Goal: Task Accomplishment & Management: Manage account settings

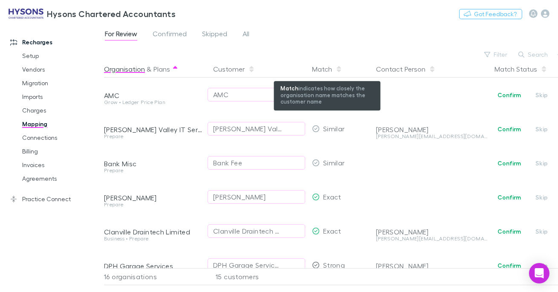
scroll to position [362, 0]
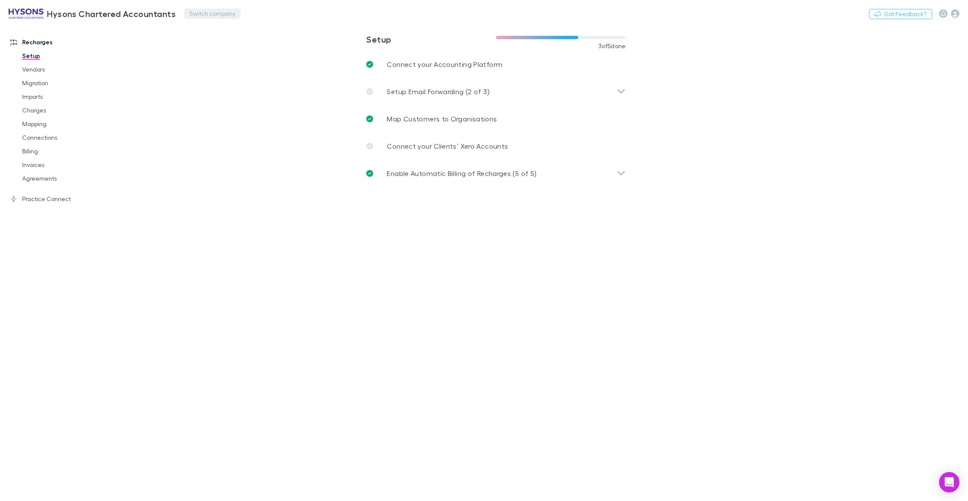
click at [193, 14] on button "Switch company" at bounding box center [212, 14] width 56 height 10
type input "*"
type input "***"
click at [206, 49] on p "542 Partners" at bounding box center [210, 51] width 41 height 10
click at [33, 95] on link "Imports" at bounding box center [63, 97] width 98 height 14
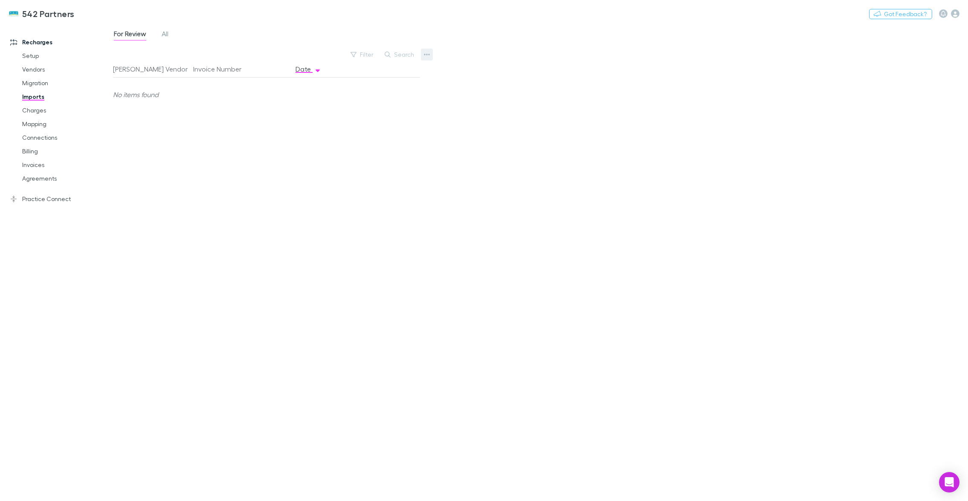
click at [426, 54] on icon "button" at bounding box center [427, 54] width 6 height 7
click at [381, 72] on p "Custom CSV Import" at bounding box center [374, 72] width 104 height 10
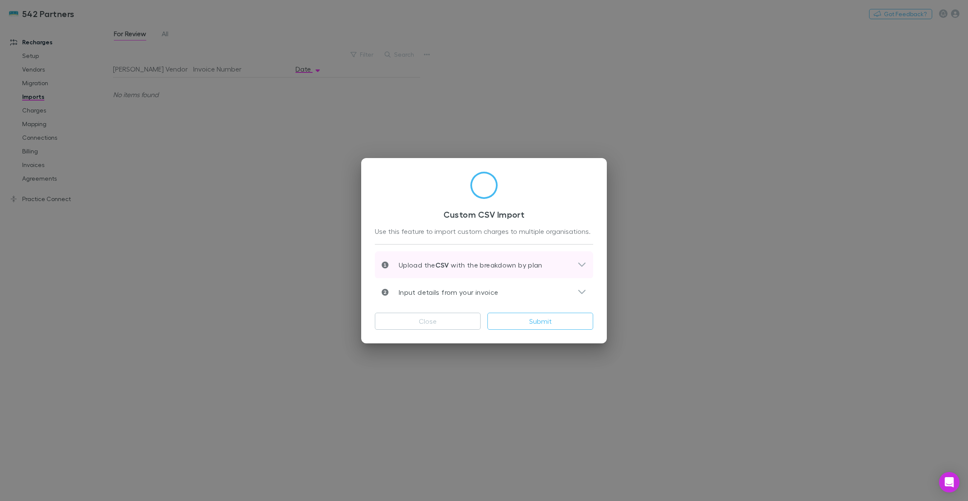
click at [438, 258] on div "Upload the CSV with the breakdown by plan" at bounding box center [484, 265] width 218 height 27
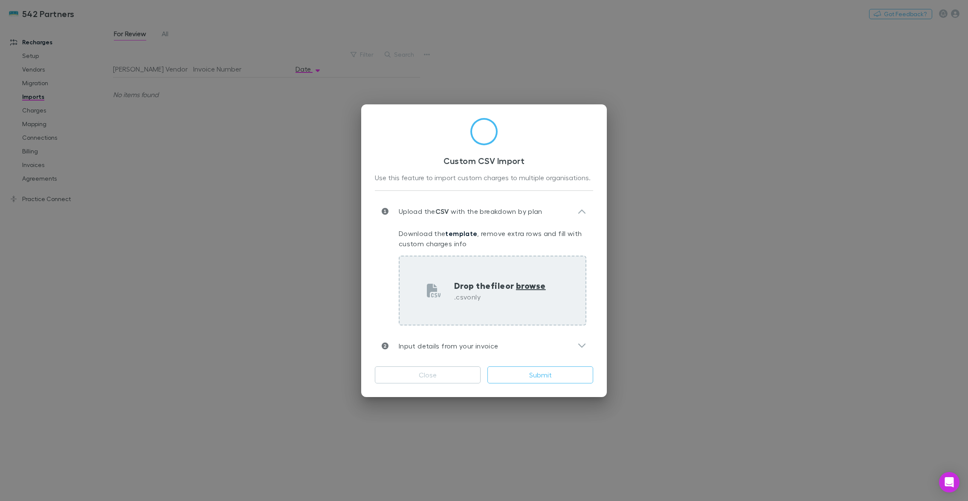
click at [499, 269] on div "Drop the file or browse .csv only" at bounding box center [493, 291] width 188 height 70
click at [513, 272] on div "Drop the file or browse .csv only" at bounding box center [493, 291] width 188 height 70
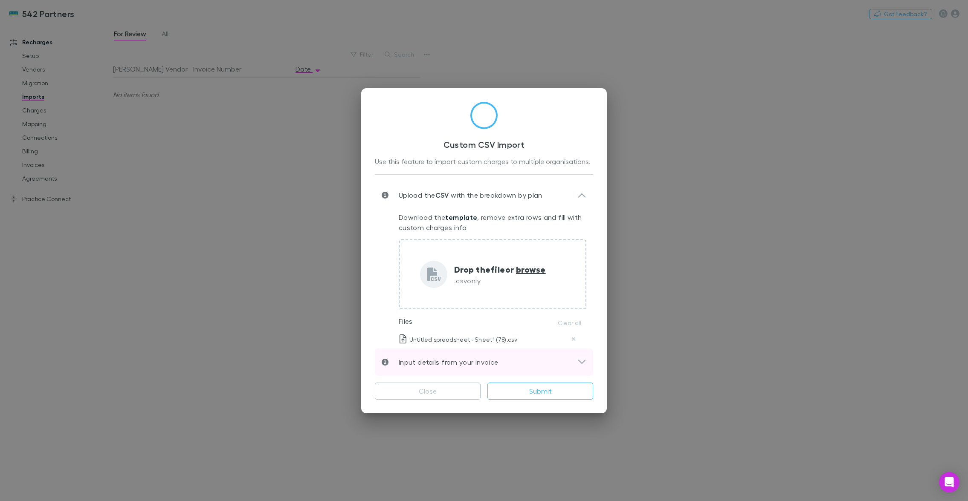
click at [484, 355] on div "Input details from your invoice" at bounding box center [484, 362] width 218 height 27
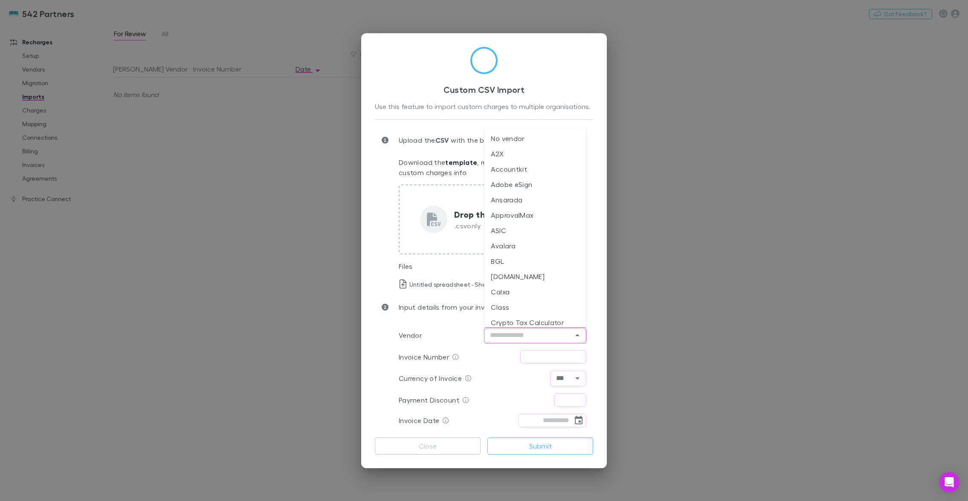
click at [507, 332] on input "text" at bounding box center [528, 335] width 83 height 11
click at [516, 351] on li "ASIC" at bounding box center [535, 354] width 102 height 15
type input "****"
drag, startPoint x: 530, startPoint y: 355, endPoint x: 526, endPoint y: 353, distance: 4.6
click at [530, 355] on input "text" at bounding box center [553, 357] width 66 height 14
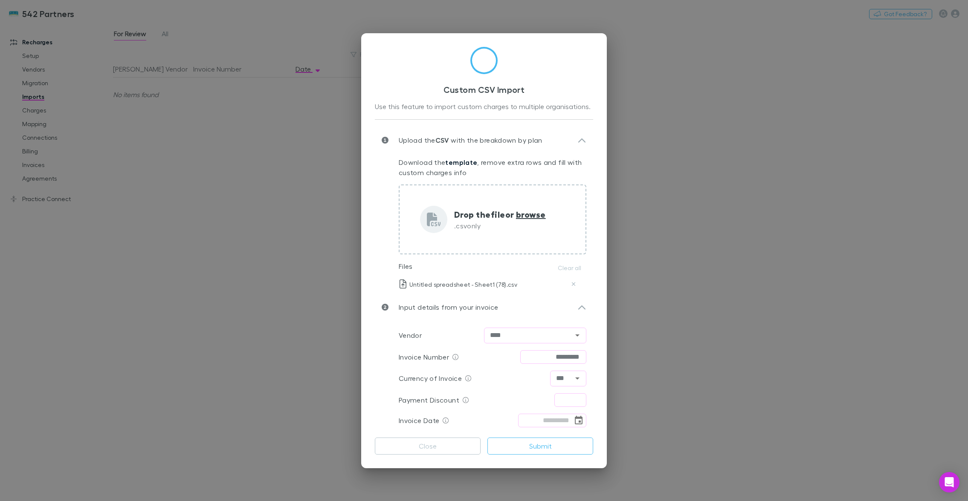
type input "*********"
type input "****"
click at [579, 419] on icon "Choose date" at bounding box center [579, 420] width 8 height 9
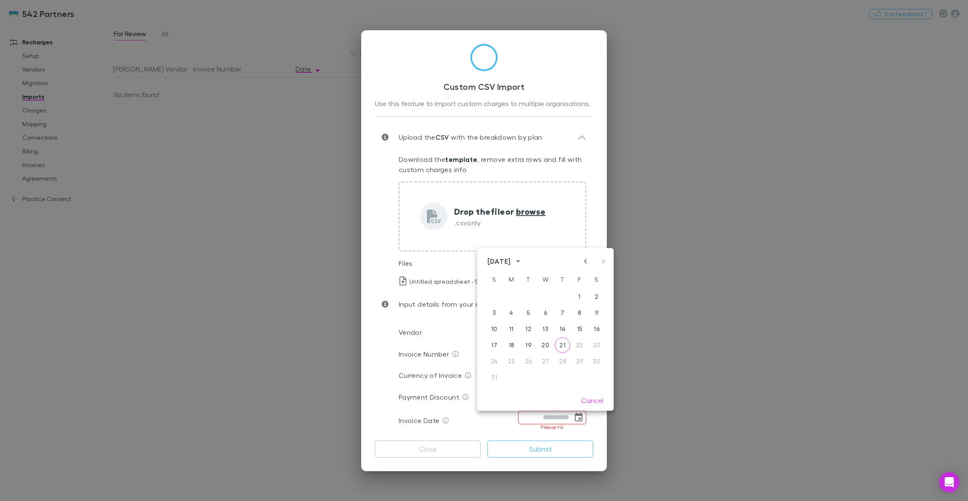
click at [582, 262] on icon "Previous month" at bounding box center [585, 261] width 10 height 10
click at [565, 360] on button "31" at bounding box center [562, 361] width 15 height 15
type input "**********"
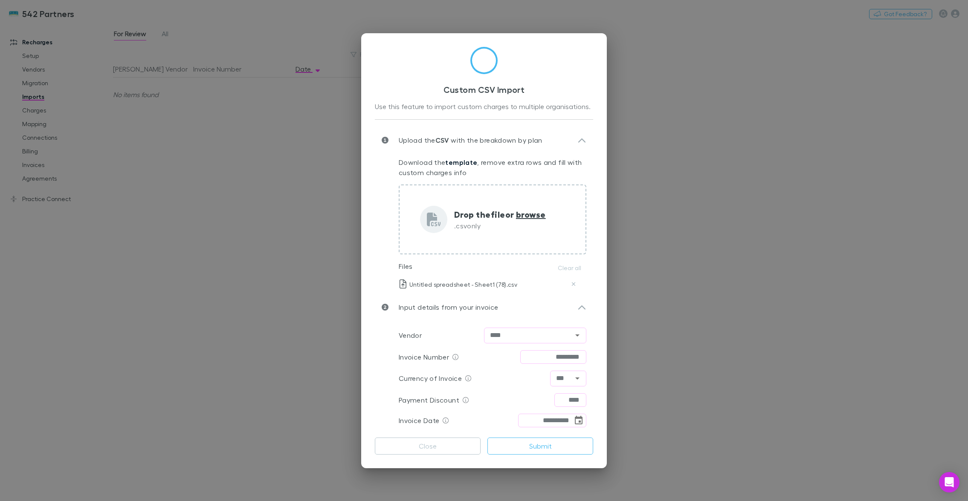
click at [594, 285] on div "**********" at bounding box center [484, 250] width 246 height 435
click at [555, 444] on button "Submit" at bounding box center [540, 446] width 106 height 17
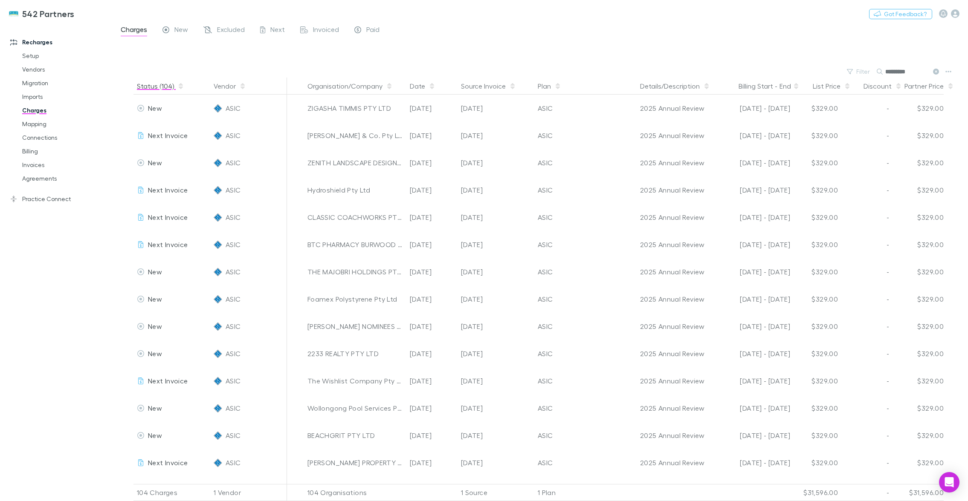
click at [153, 87] on button "Status (104)" at bounding box center [160, 86] width 47 height 17
drag, startPoint x: 50, startPoint y: 122, endPoint x: 41, endPoint y: 125, distance: 9.4
click at [51, 122] on link "Mapping" at bounding box center [63, 124] width 98 height 14
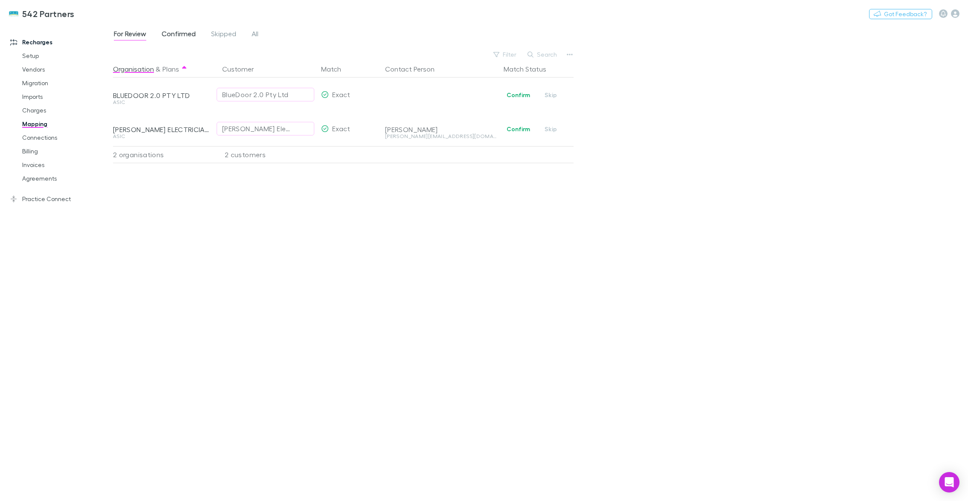
click at [174, 33] on span "Confirmed" at bounding box center [179, 34] width 34 height 11
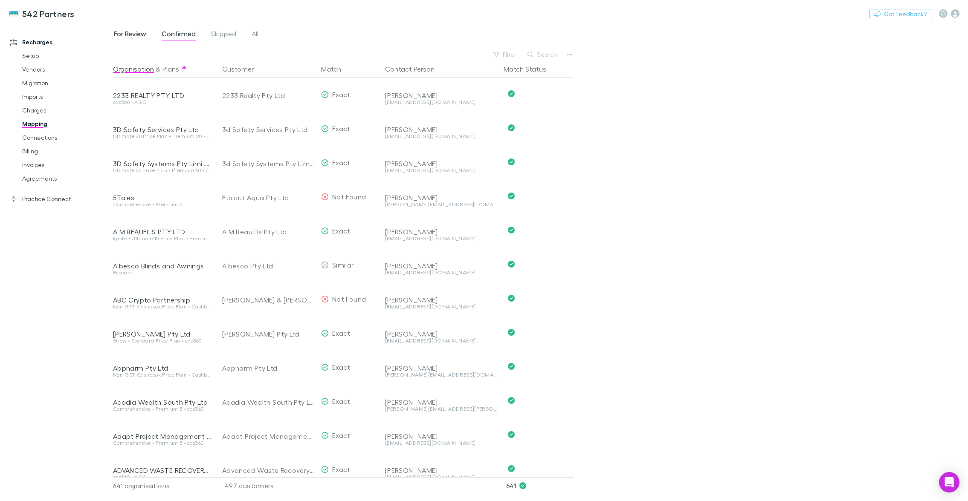
click at [140, 35] on span "For Review" at bounding box center [130, 34] width 32 height 11
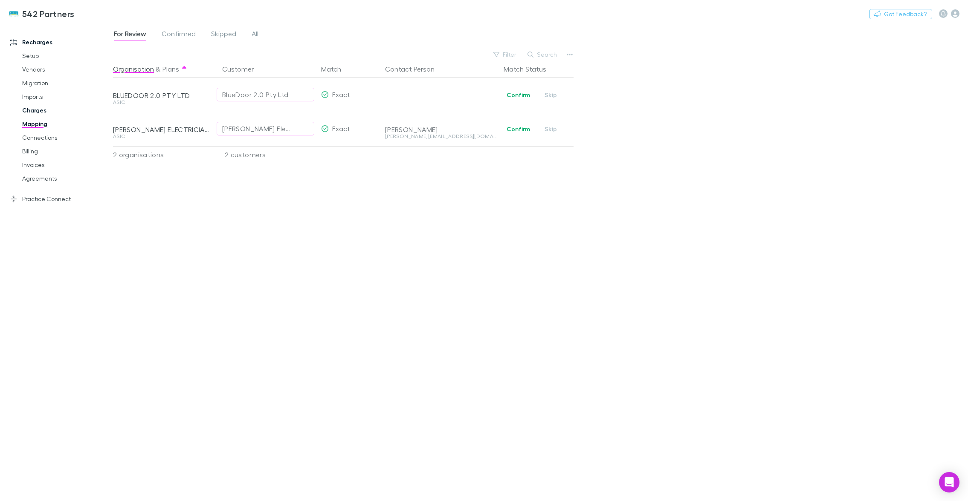
click at [41, 109] on link "Charges" at bounding box center [63, 111] width 98 height 14
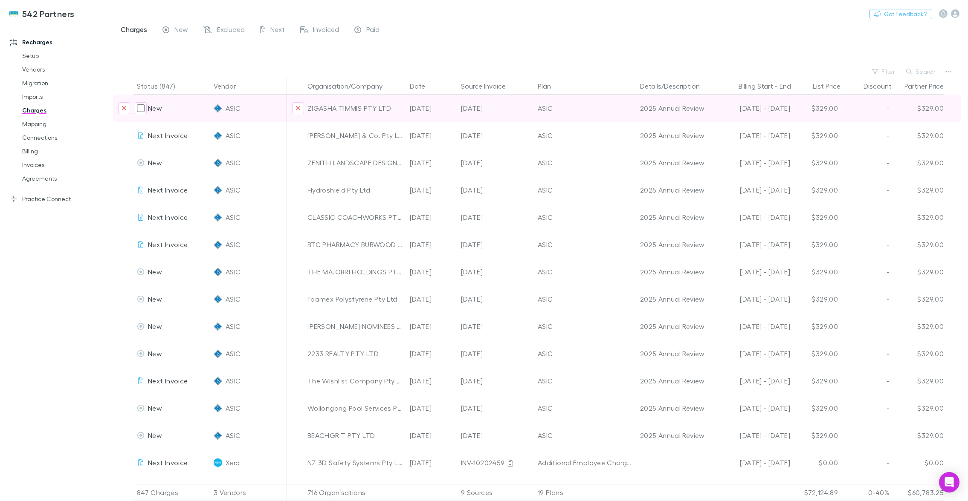
click at [355, 109] on div "ZIGASHA TIMMIS PTY LTD" at bounding box center [355, 108] width 96 height 27
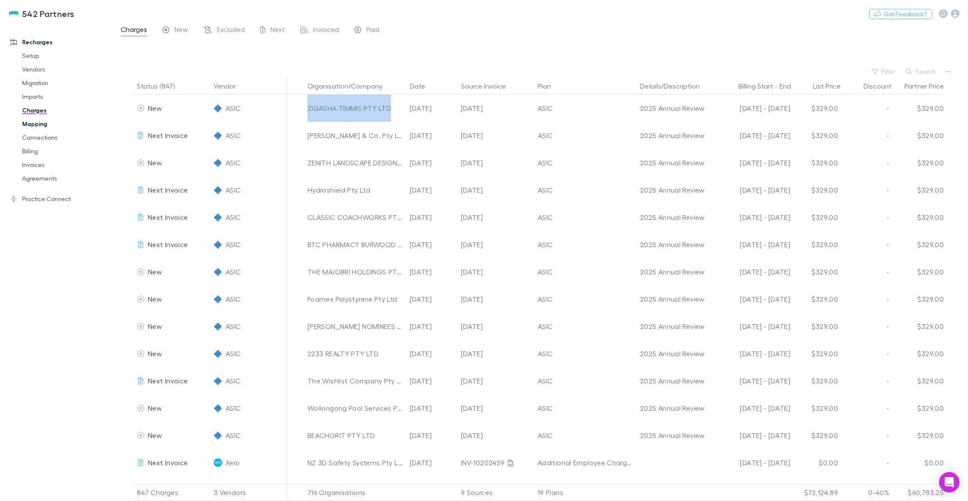
click at [40, 128] on link "Mapping" at bounding box center [63, 124] width 98 height 14
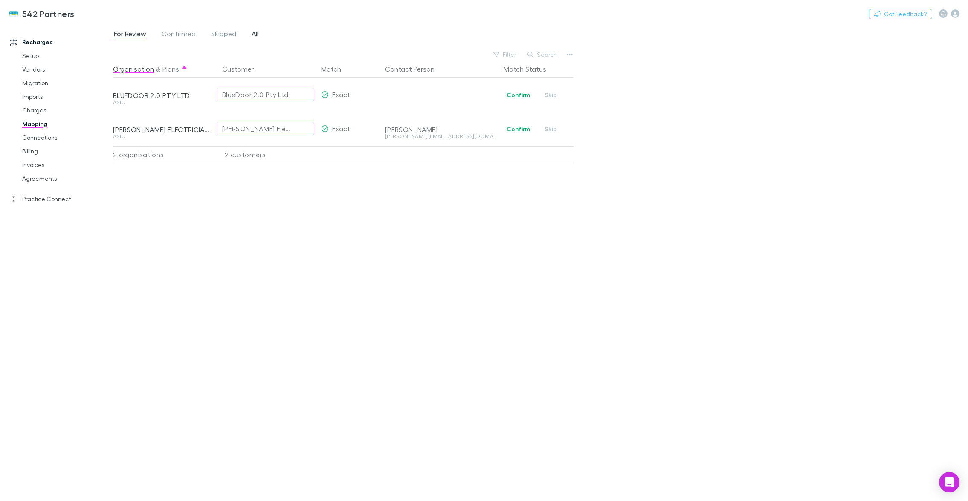
click at [255, 35] on span "All" at bounding box center [255, 34] width 7 height 11
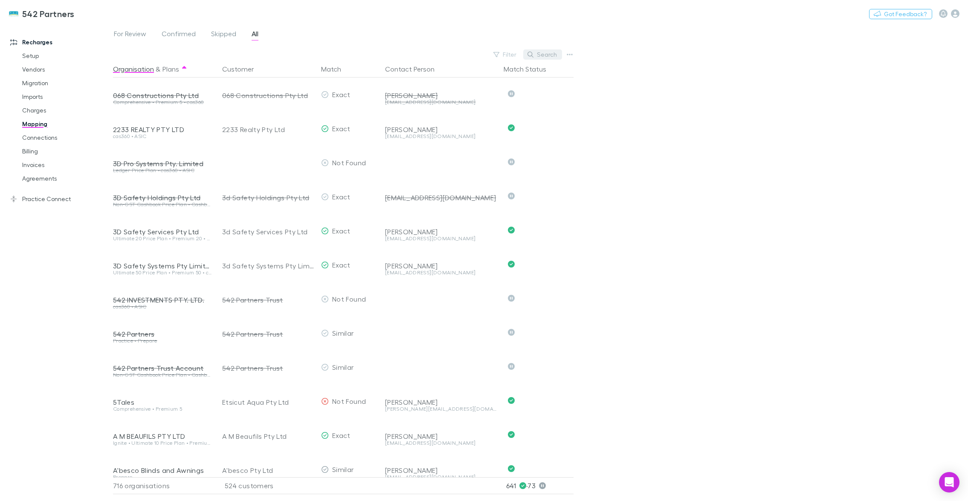
click at [539, 57] on button "Search" at bounding box center [542, 54] width 39 height 10
paste input "**********"
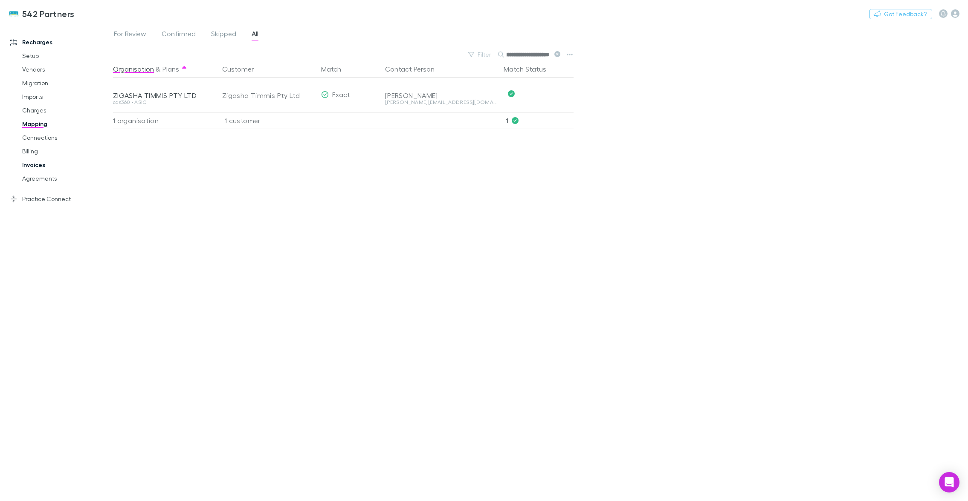
type input "**********"
click at [39, 164] on link "Invoices" at bounding box center [63, 165] width 98 height 14
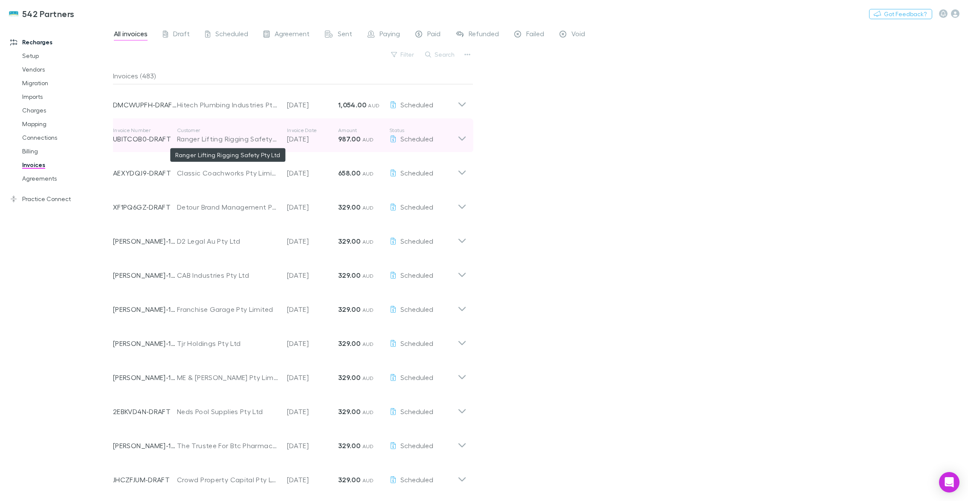
click at [258, 139] on div "Ranger Lifting Rigging Safety Pty Ltd" at bounding box center [227, 139] width 101 height 10
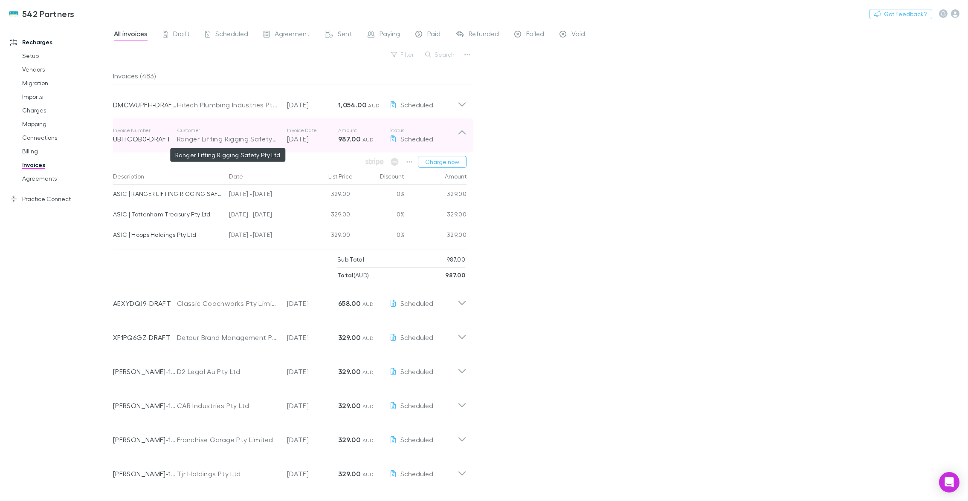
click at [258, 138] on div "Ranger Lifting Rigging Safety Pty Ltd" at bounding box center [227, 139] width 101 height 10
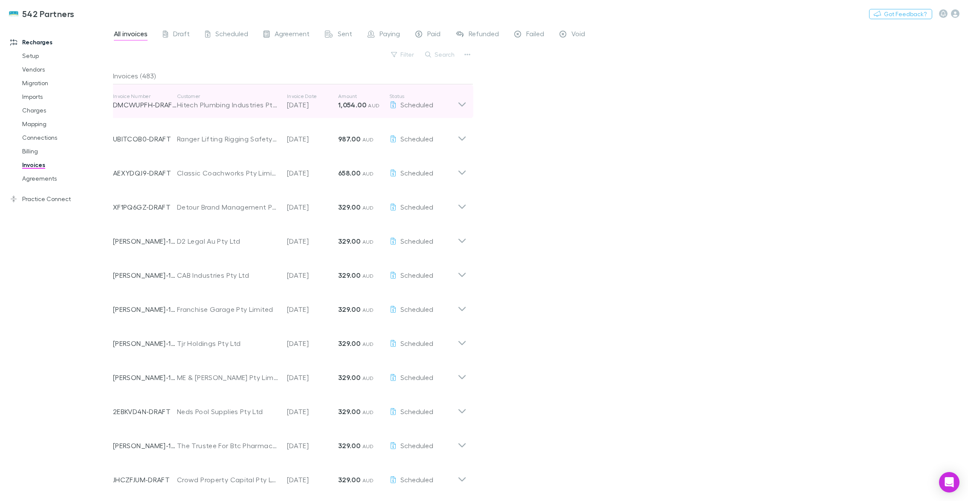
click at [266, 113] on div "Invoice Number DMCWUPFH-DRAFT Customer Hitech Plumbing Industries Pty Ltd Invoi…" at bounding box center [285, 101] width 345 height 31
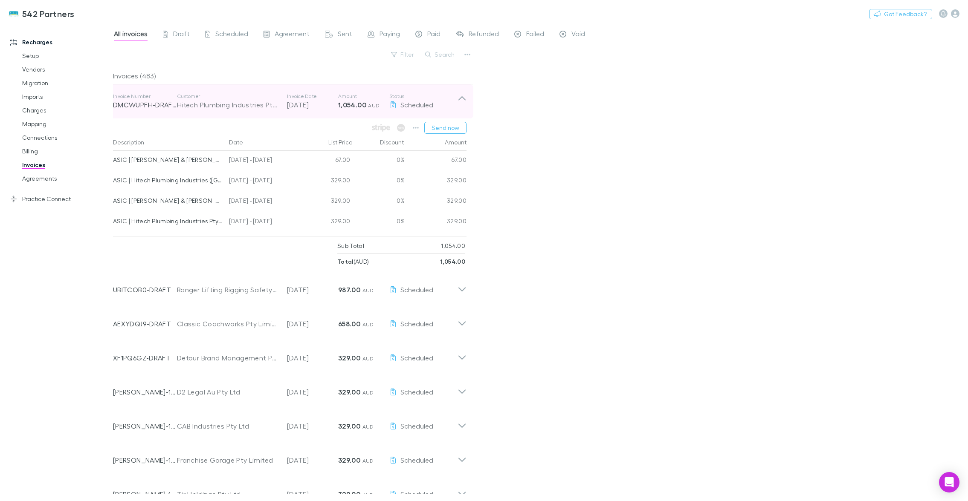
click at [266, 114] on div "Invoice Number DMCWUPFH-DRAFT Customer Hitech Plumbing Industries Pty Ltd Invoi…" at bounding box center [285, 101] width 345 height 31
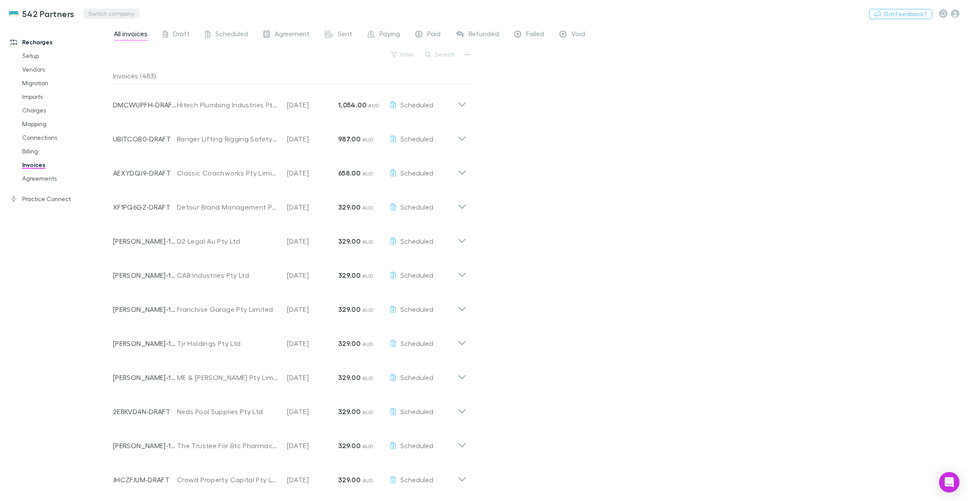
click at [107, 14] on button "Switch company" at bounding box center [111, 14] width 56 height 10
type input "****"
click at [125, 50] on p "Shepherd Hensman Ltd" at bounding box center [128, 51] width 76 height 10
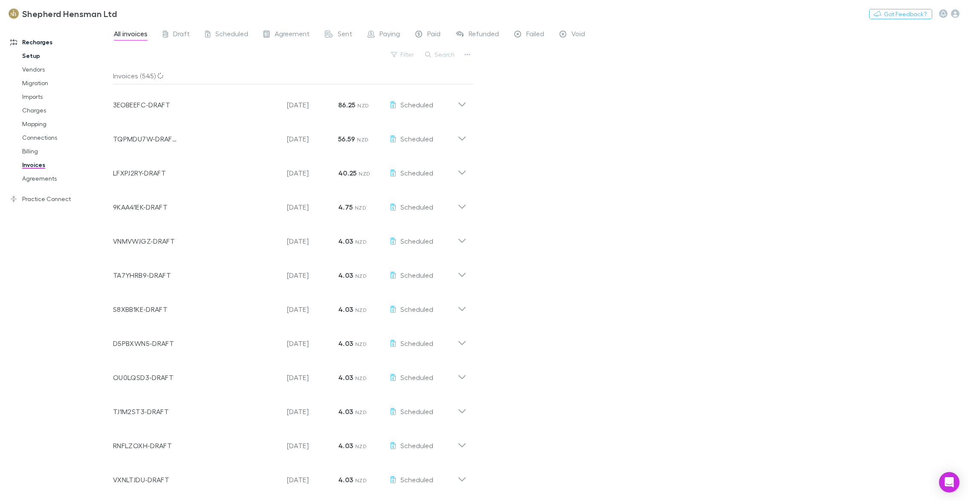
click at [35, 55] on link "Setup" at bounding box center [63, 56] width 98 height 14
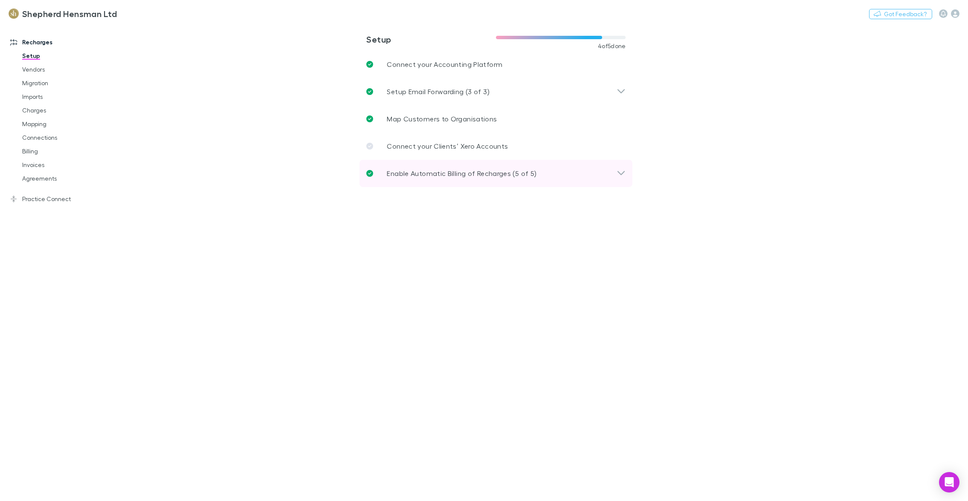
click at [428, 171] on p "Enable Automatic Billing of Recharges (5 of 5)" at bounding box center [462, 173] width 150 height 10
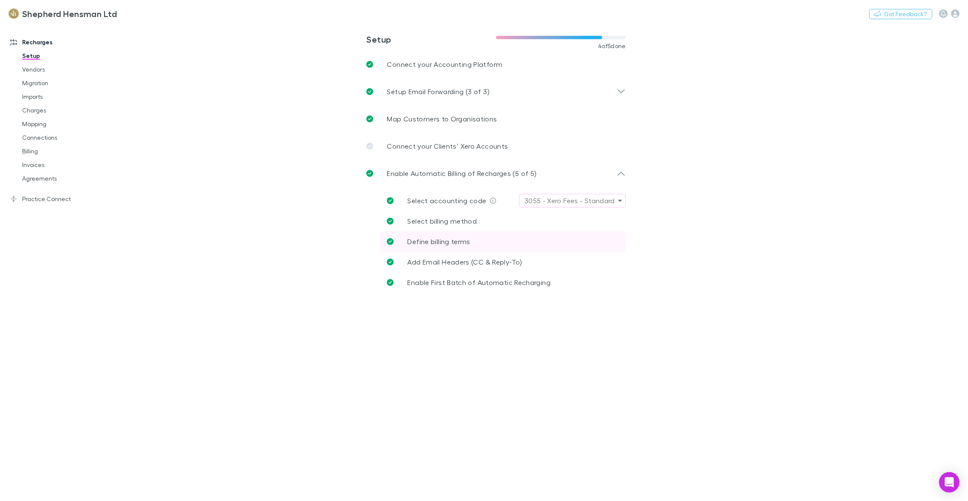
click at [465, 236] on link "Define billing terms" at bounding box center [503, 242] width 246 height 20
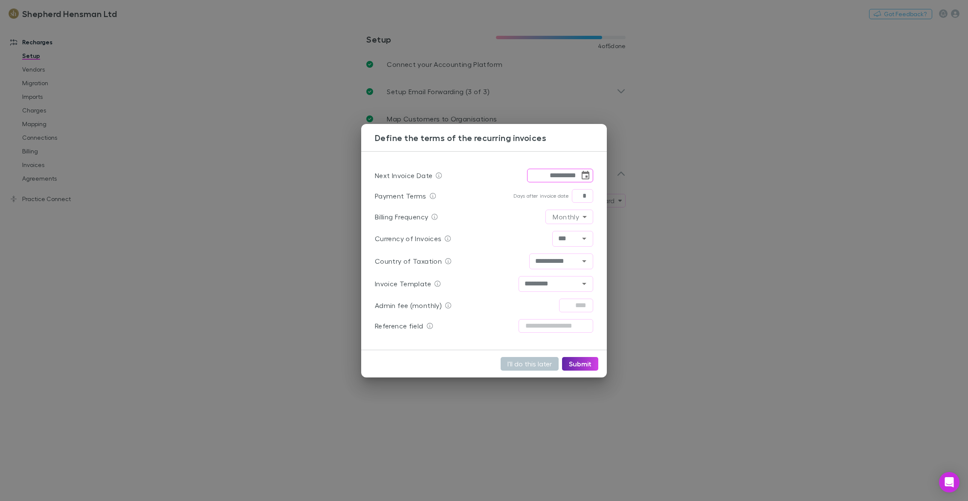
click at [315, 122] on div "**********" at bounding box center [484, 250] width 968 height 501
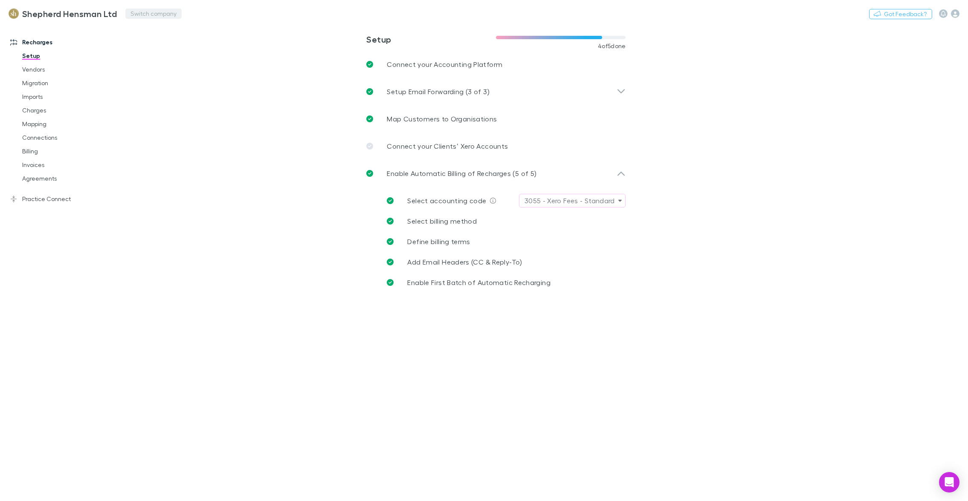
click at [151, 12] on button "Switch company" at bounding box center [153, 14] width 56 height 10
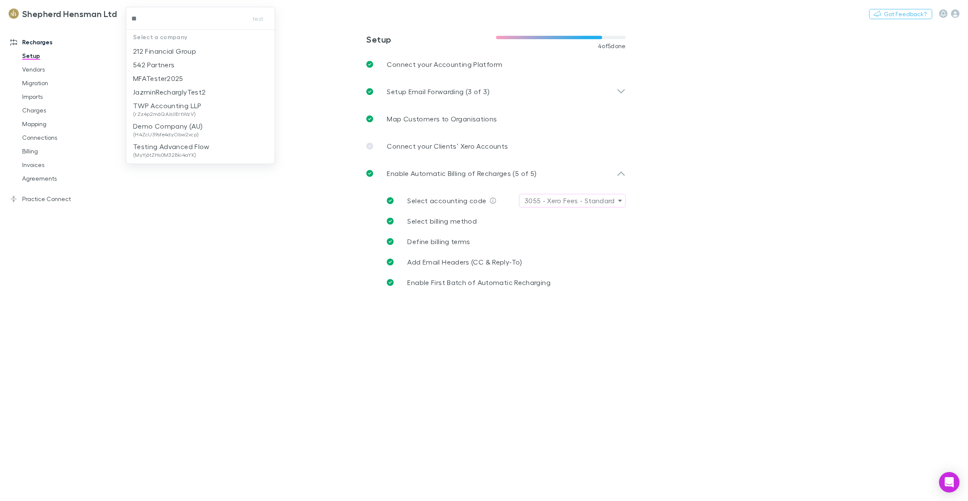
type input "***"
click at [177, 46] on p "212 Financial Group" at bounding box center [164, 51] width 63 height 10
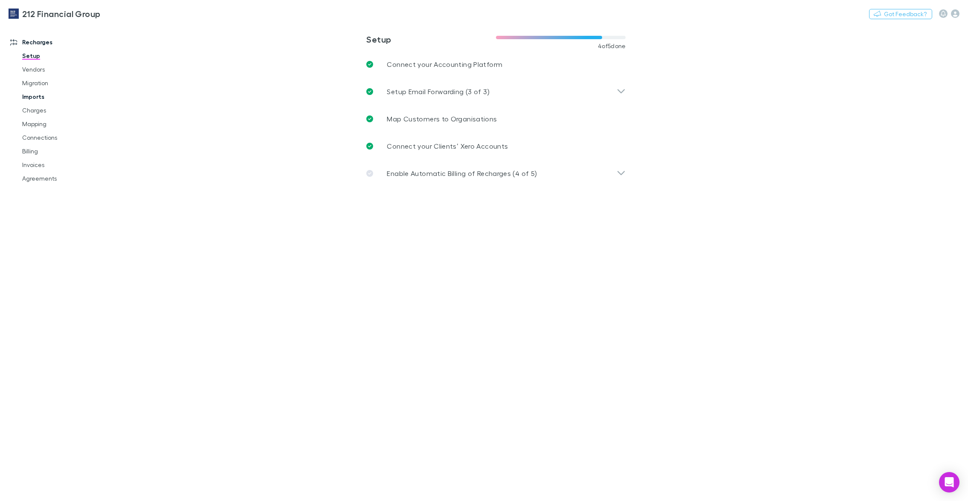
click at [35, 96] on link "Imports" at bounding box center [63, 97] width 98 height 14
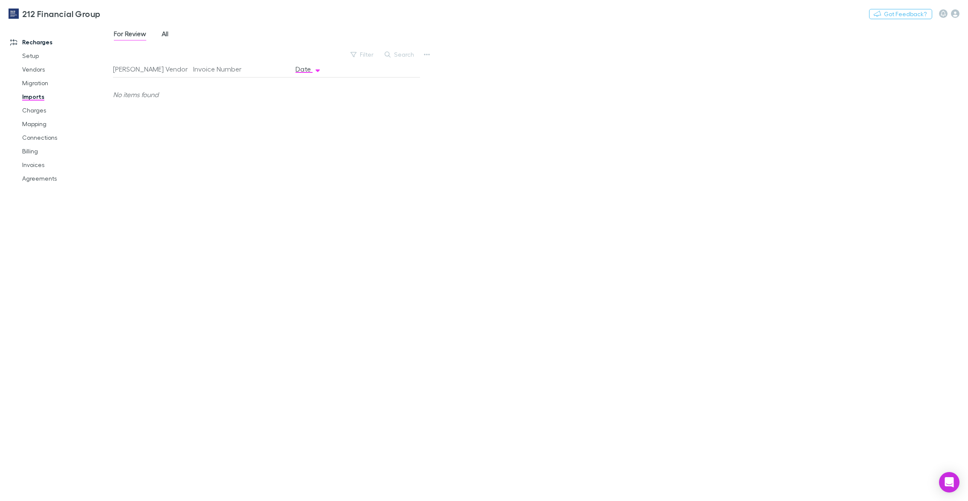
click at [161, 34] on link "All" at bounding box center [165, 35] width 9 height 14
drag, startPoint x: 38, startPoint y: 59, endPoint x: 50, endPoint y: 66, distance: 14.7
click at [38, 58] on link "Setup" at bounding box center [63, 56] width 98 height 14
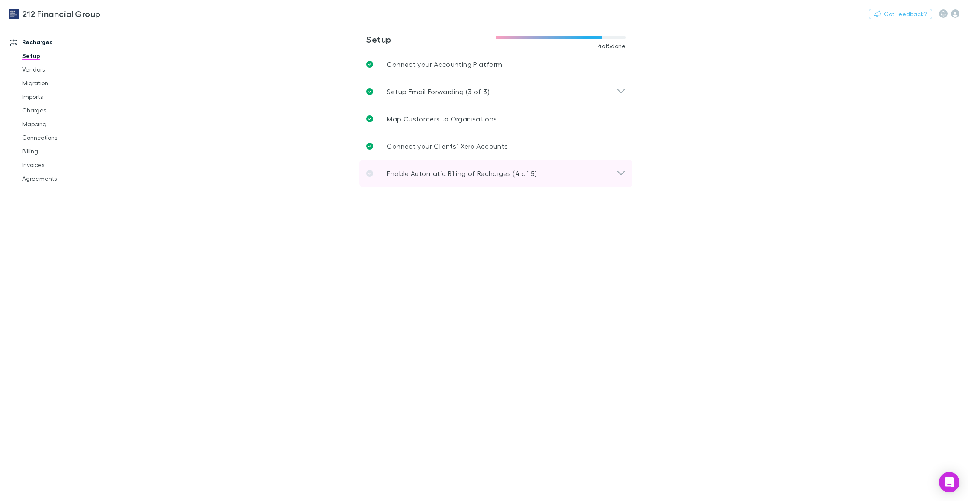
click at [425, 173] on p "Enable Automatic Billing of Recharges (4 of 5)" at bounding box center [462, 173] width 150 height 10
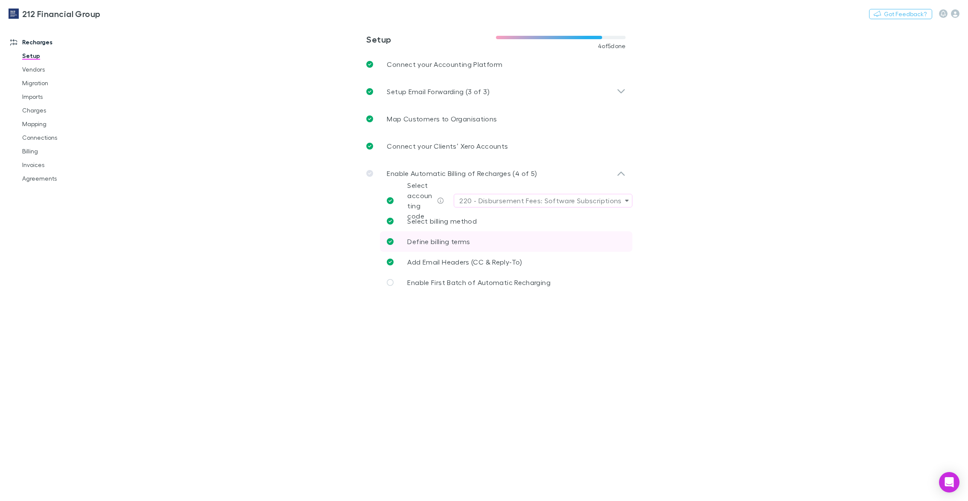
click at [442, 240] on span "Define billing terms" at bounding box center [438, 241] width 63 height 8
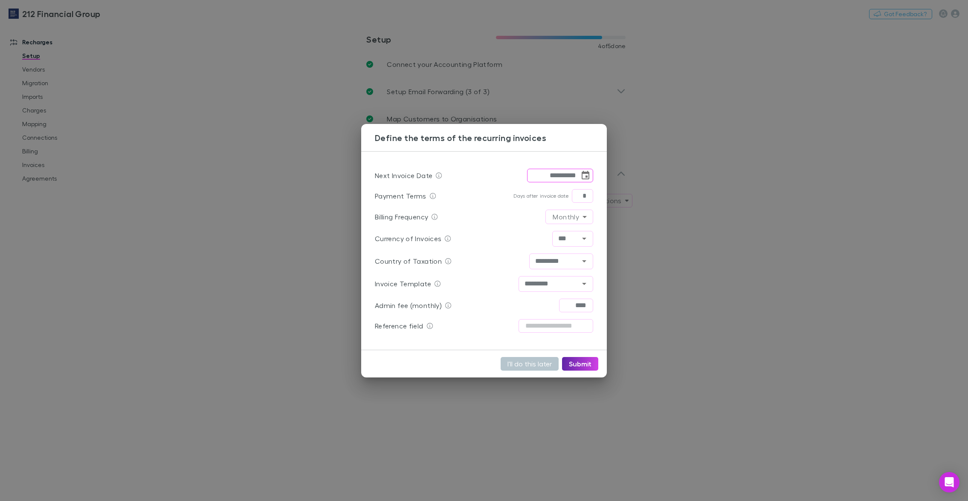
drag, startPoint x: 302, startPoint y: 269, endPoint x: 285, endPoint y: 226, distance: 46.6
click at [302, 269] on div "**********" at bounding box center [484, 250] width 968 height 501
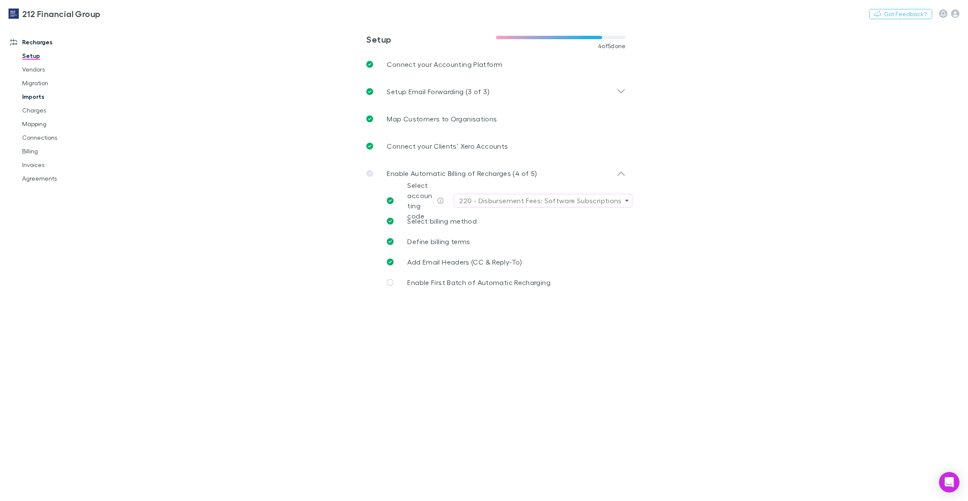
click at [42, 97] on link "Imports" at bounding box center [63, 97] width 98 height 14
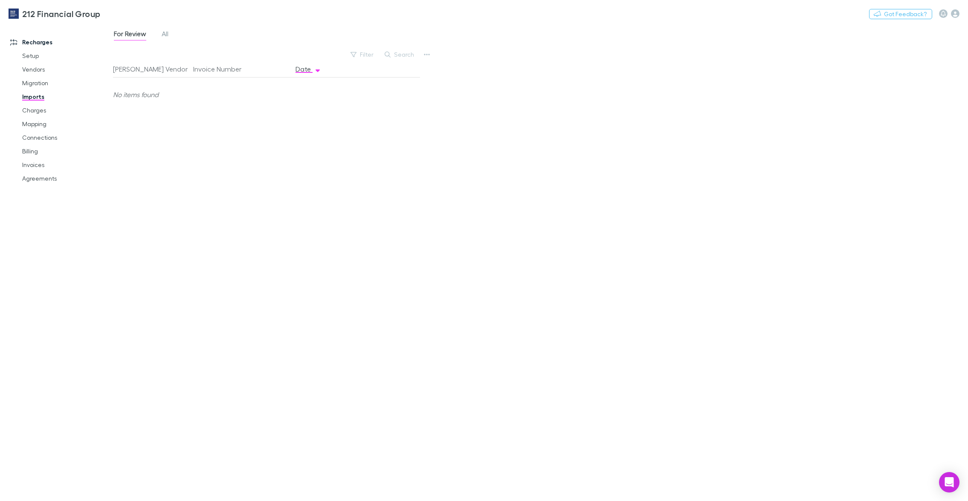
drag, startPoint x: 163, startPoint y: 35, endPoint x: 151, endPoint y: 39, distance: 12.1
click at [164, 35] on span "All" at bounding box center [165, 34] width 7 height 11
drag, startPoint x: 45, startPoint y: 108, endPoint x: 214, endPoint y: 87, distance: 169.8
click at [46, 108] on link "Charges" at bounding box center [63, 111] width 98 height 14
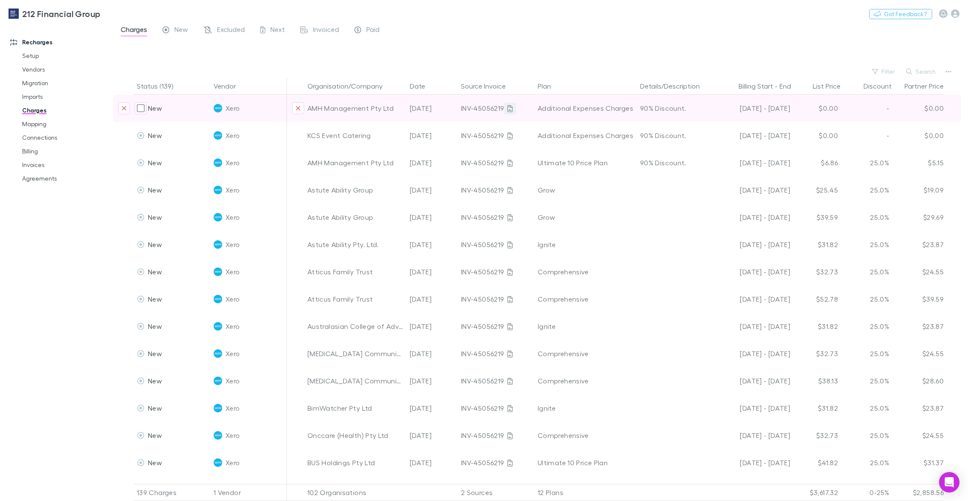
click at [509, 108] on icon at bounding box center [509, 108] width 5 height 7
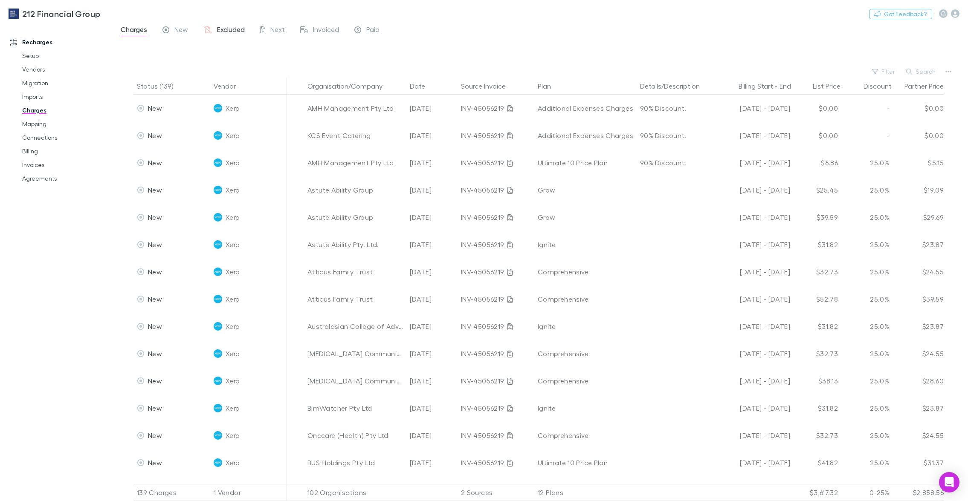
click at [234, 32] on span "Excluded" at bounding box center [231, 30] width 28 height 11
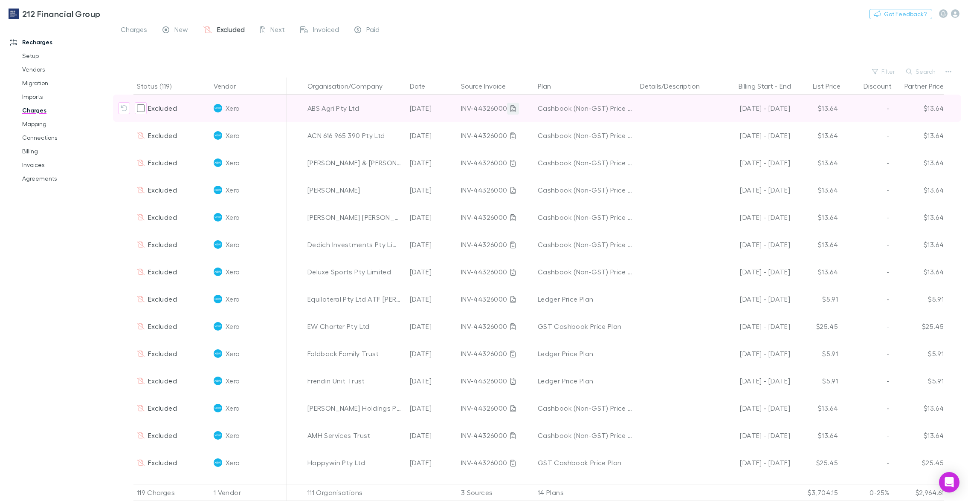
click at [511, 109] on icon at bounding box center [512, 108] width 5 height 7
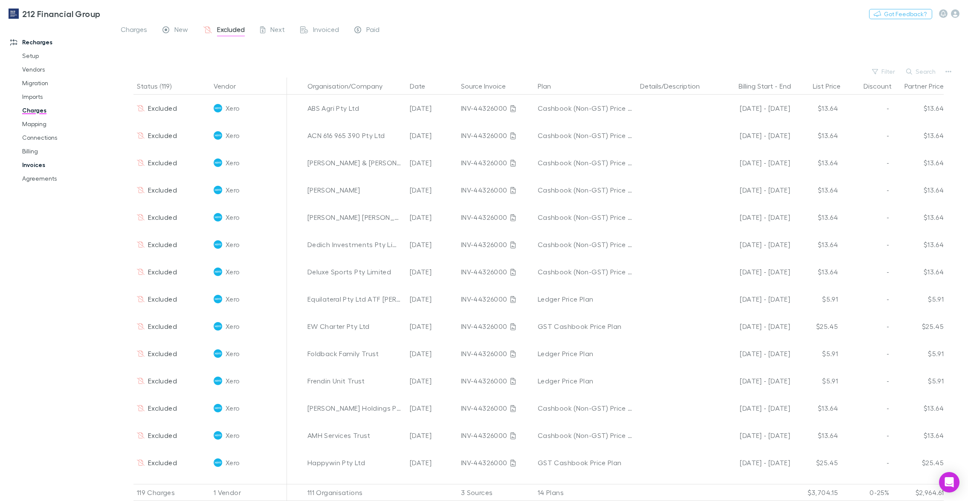
click at [37, 162] on link "Invoices" at bounding box center [63, 165] width 98 height 14
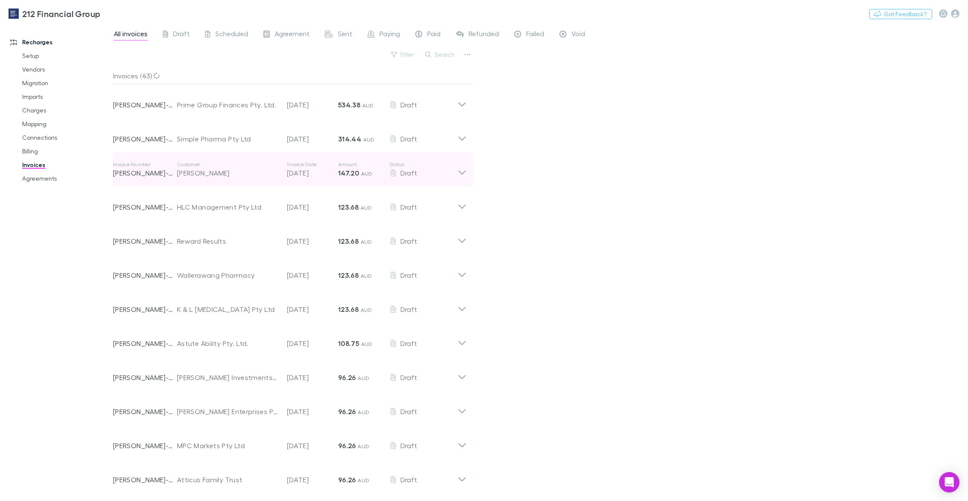
click at [221, 166] on p "Customer" at bounding box center [227, 164] width 101 height 7
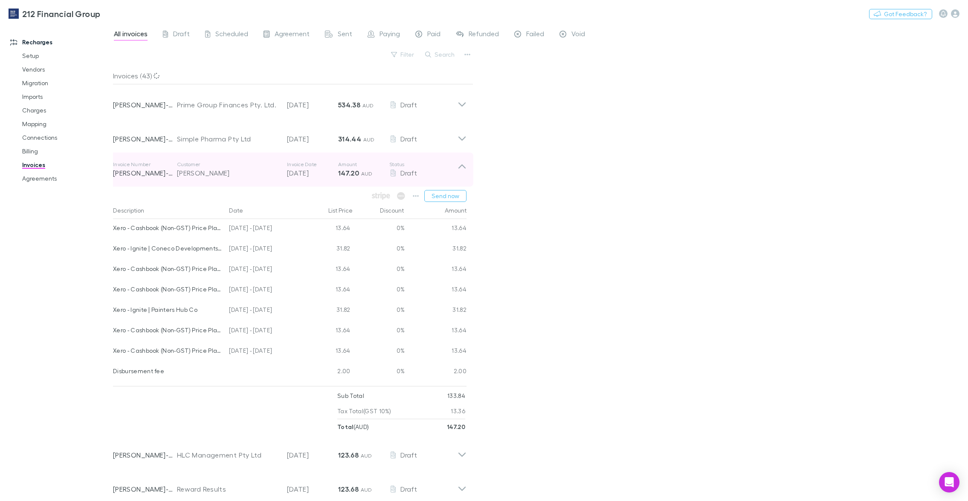
click at [221, 165] on p "Customer" at bounding box center [227, 164] width 101 height 7
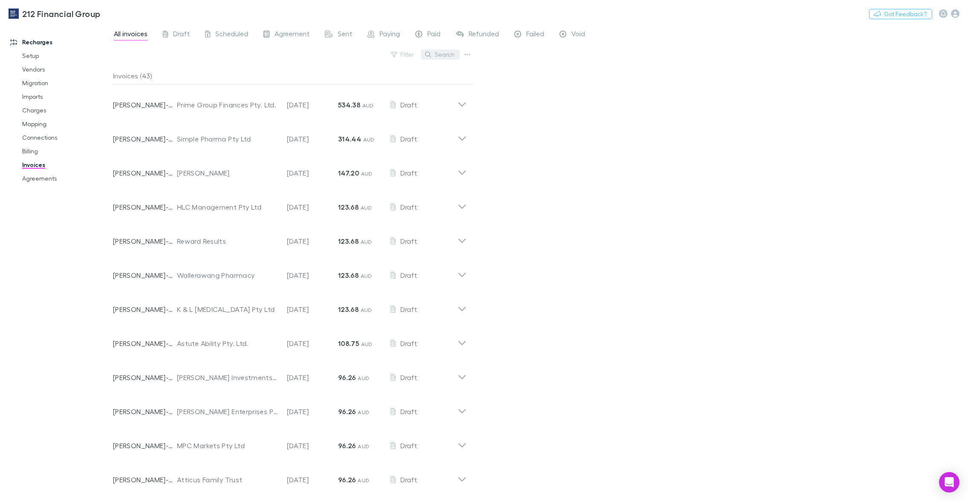
click at [443, 58] on button "Search" at bounding box center [440, 54] width 39 height 10
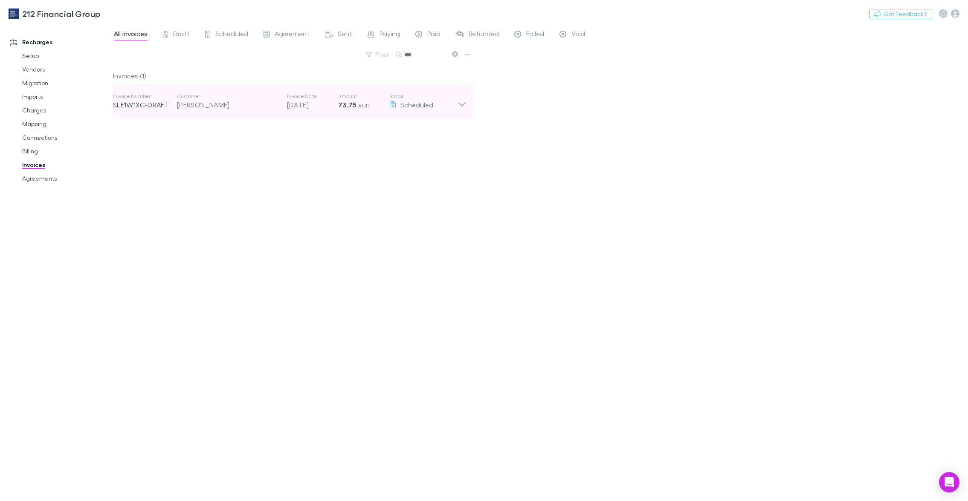
type input "***"
click at [250, 118] on div "Invoice Number SLE1W1XC-DRAFT Customer [PERSON_NAME] Invoice Date [DATE] Amount…" at bounding box center [289, 101] width 367 height 34
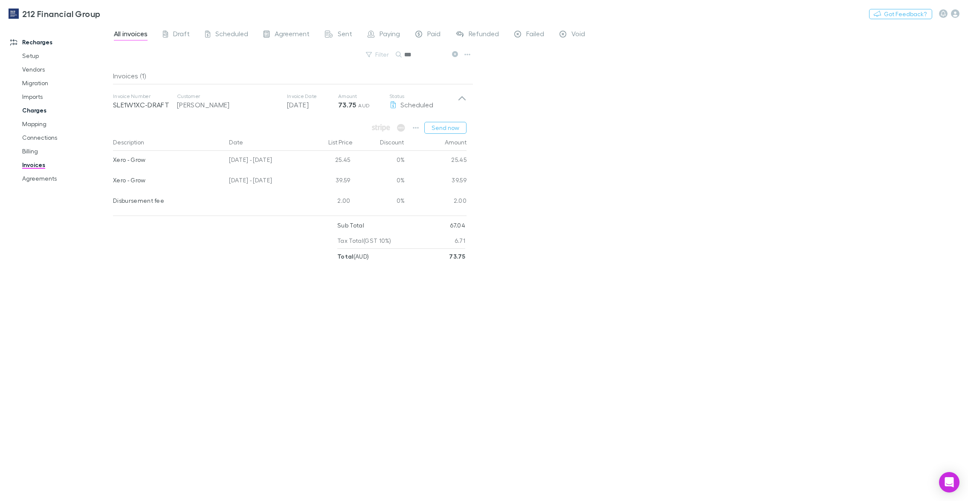
click at [51, 110] on link "Charges" at bounding box center [63, 111] width 98 height 14
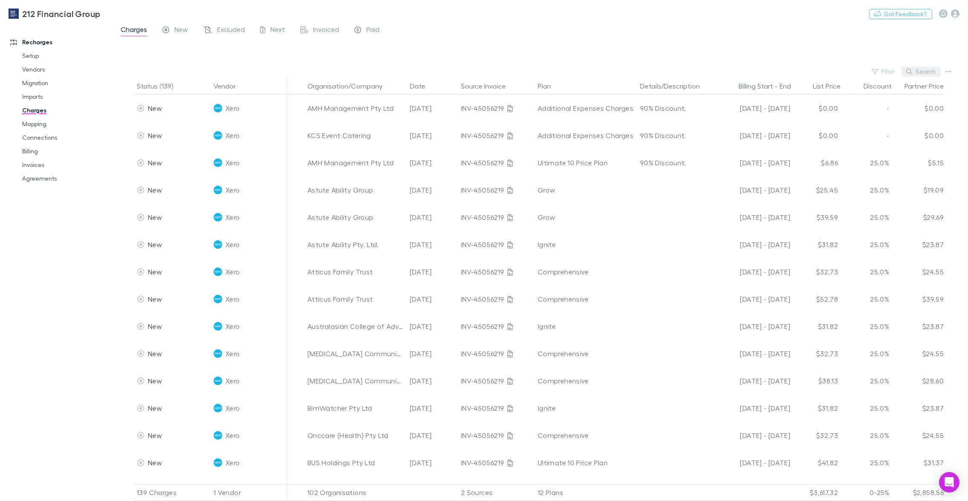
click at [913, 70] on button "Search" at bounding box center [921, 72] width 39 height 10
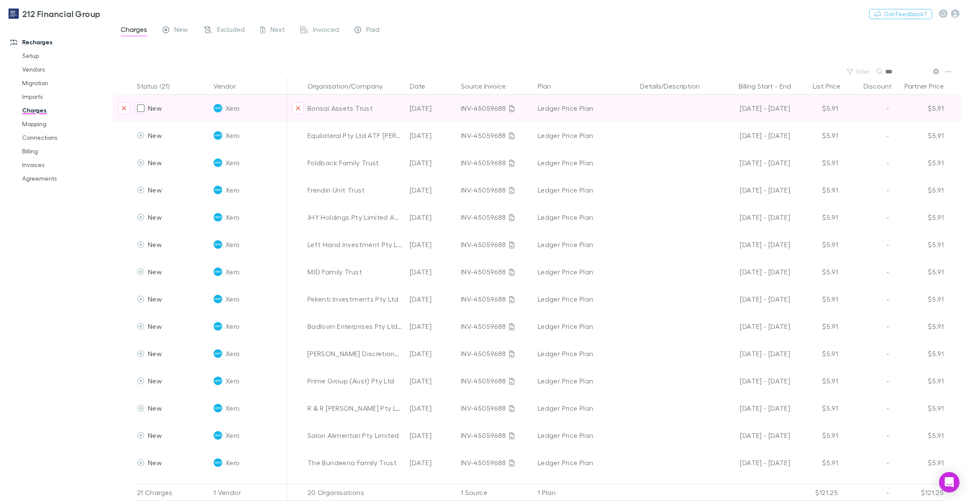
type input "***"
click at [345, 110] on div "Bonsai Assets Trust" at bounding box center [355, 108] width 96 height 27
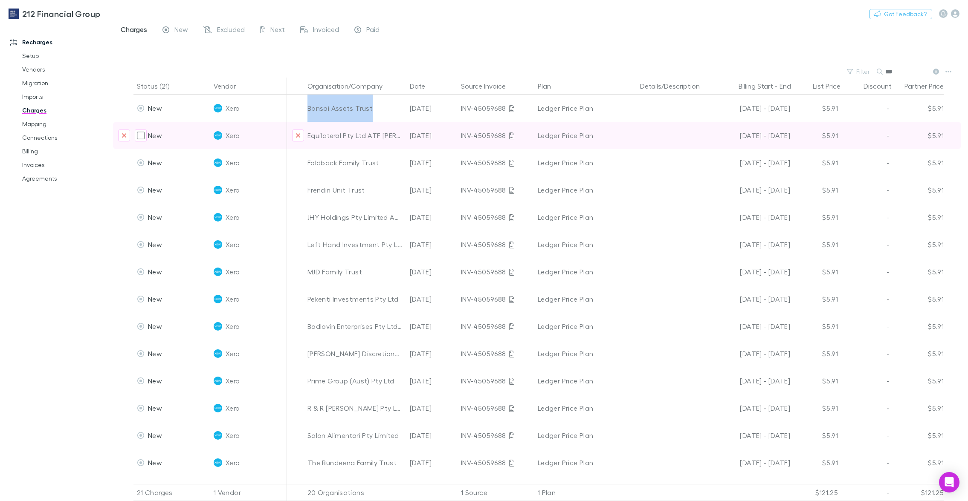
copy div "Bonsai Assets Trust"
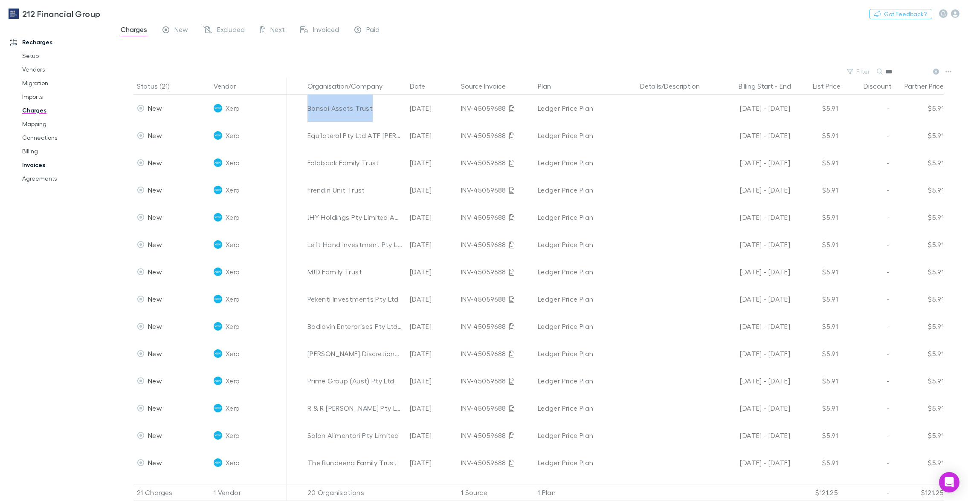
click at [40, 164] on link "Invoices" at bounding box center [63, 165] width 98 height 14
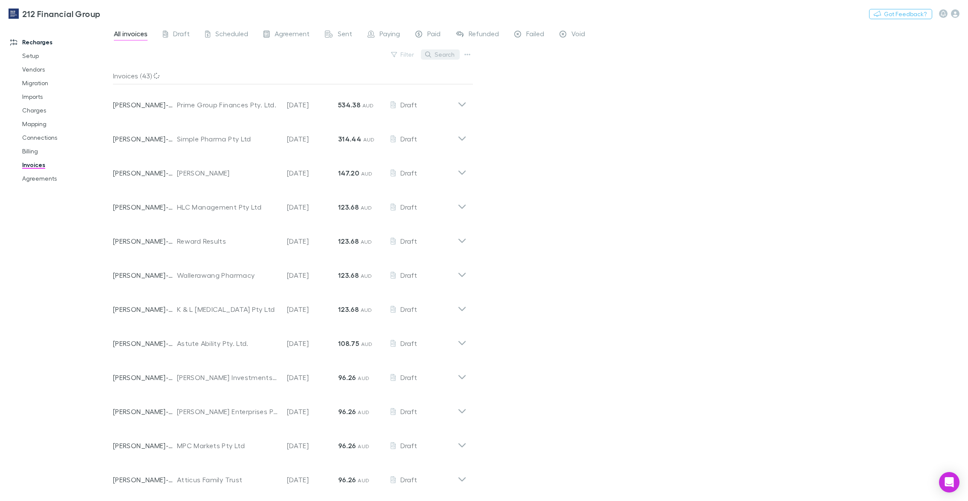
click at [434, 55] on button "Search" at bounding box center [440, 54] width 39 height 10
paste input "**********"
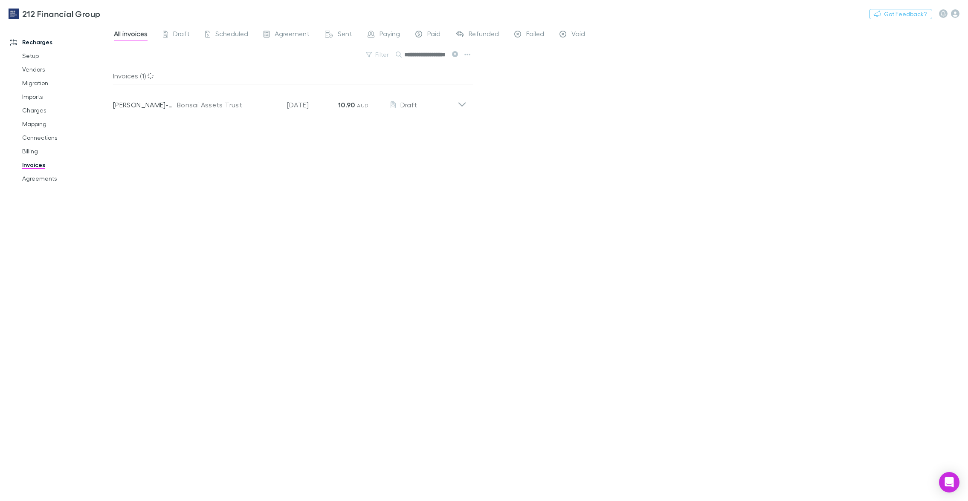
scroll to position [0, 7]
type input "**********"
click at [245, 107] on div "Bonsai Assets Trust" at bounding box center [227, 105] width 101 height 10
click at [35, 166] on link "Invoices" at bounding box center [63, 165] width 98 height 14
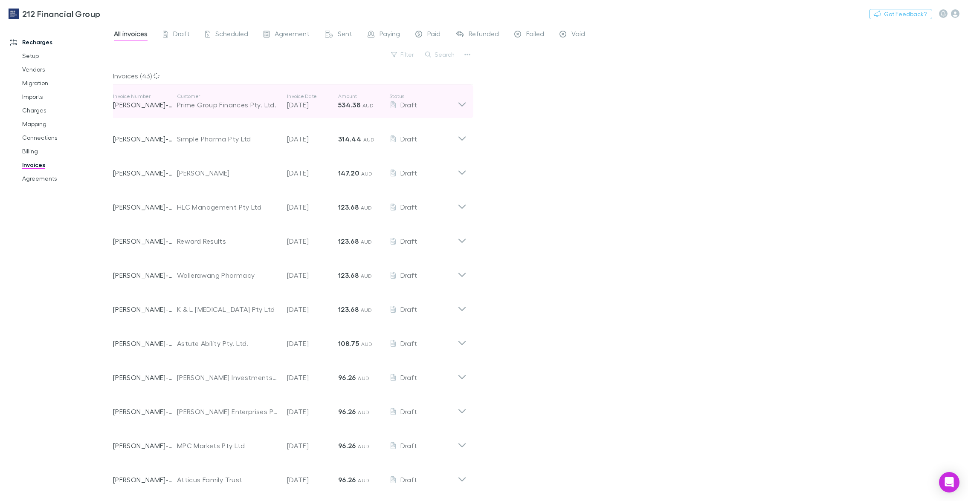
click at [186, 105] on div "Prime Group Finances Pty. Ltd." at bounding box center [227, 105] width 101 height 10
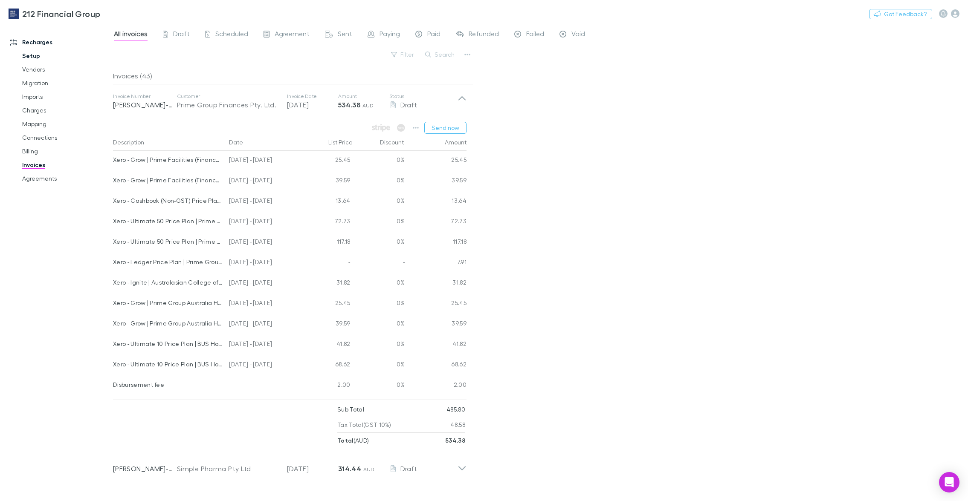
click at [41, 56] on link "Setup" at bounding box center [63, 56] width 98 height 14
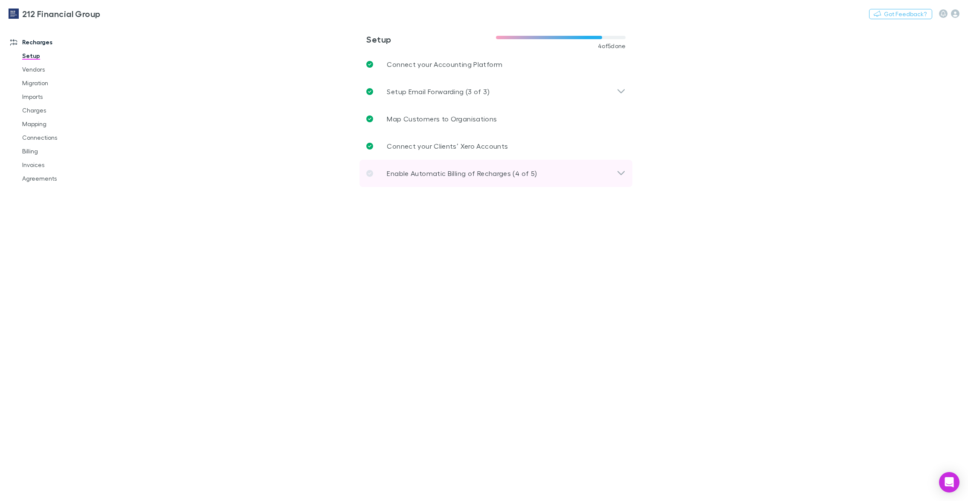
click at [408, 170] on p "Enable Automatic Billing of Recharges (4 of 5)" at bounding box center [462, 173] width 150 height 10
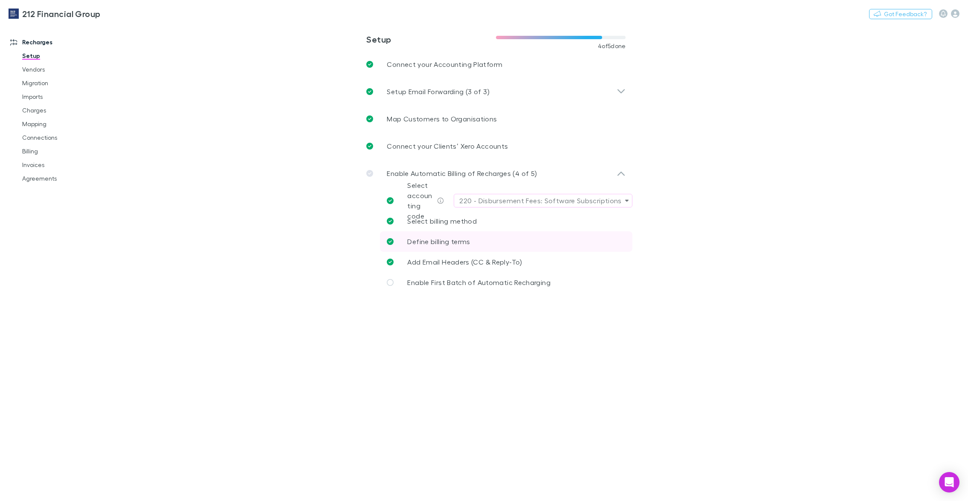
click at [441, 241] on span "Define billing terms" at bounding box center [438, 241] width 63 height 8
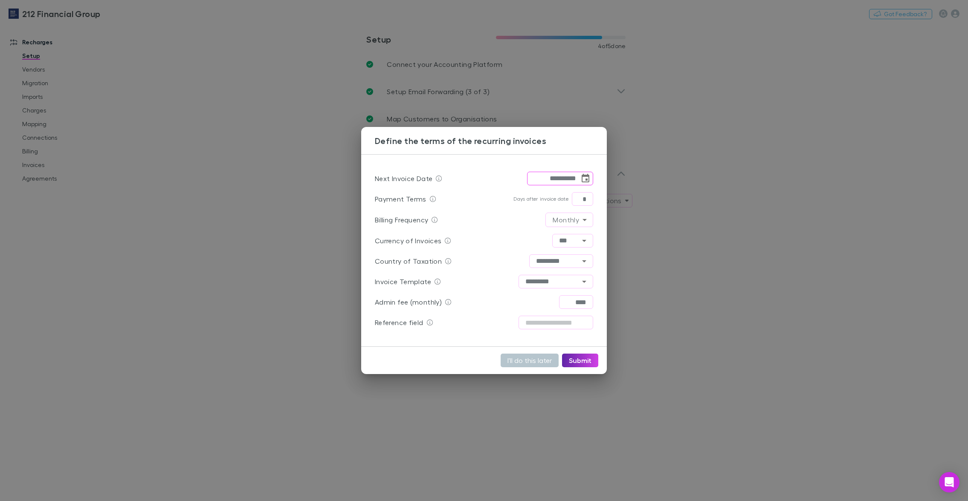
click at [322, 217] on div "**********" at bounding box center [484, 250] width 968 height 501
